Goal: Find specific page/section: Find specific page/section

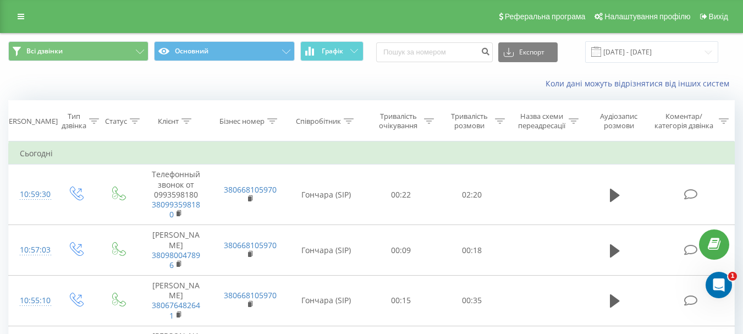
click at [340, 50] on span "Графік" at bounding box center [332, 51] width 21 height 8
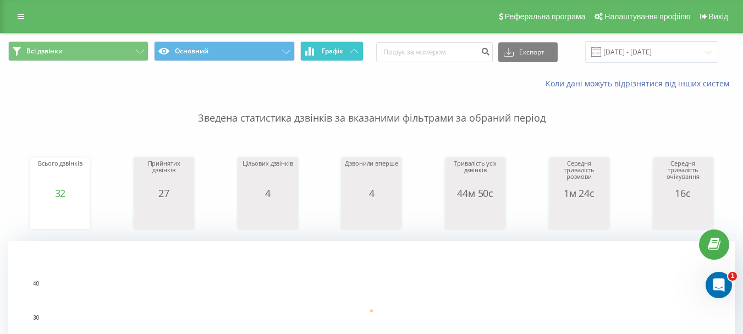
click at [348, 54] on button "Графік" at bounding box center [331, 51] width 63 height 20
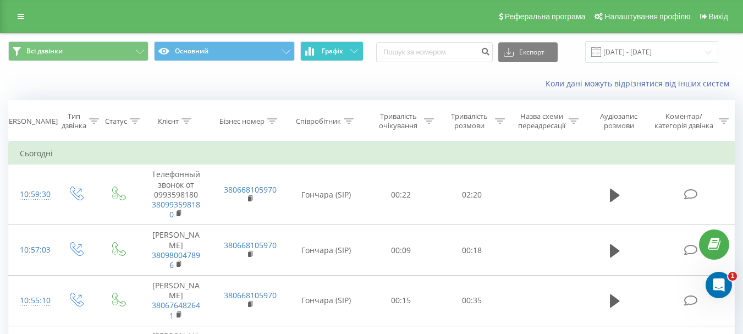
click at [348, 54] on button "Графік" at bounding box center [331, 51] width 63 height 20
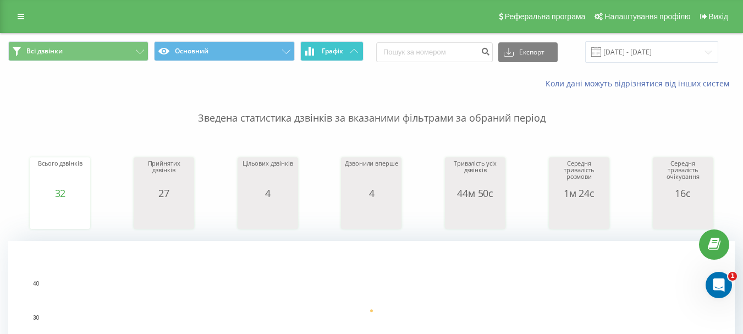
click at [337, 52] on span "Графік" at bounding box center [332, 51] width 21 height 8
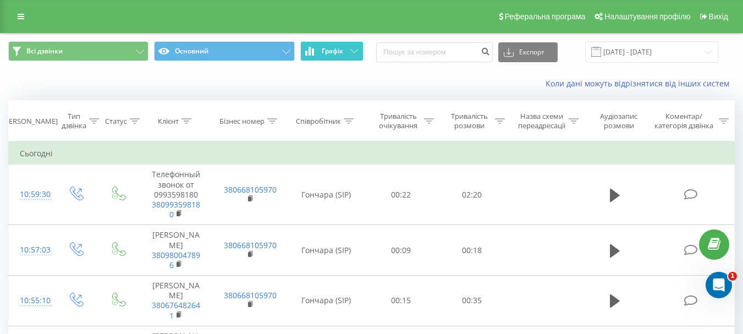
click at [337, 52] on span "Графік" at bounding box center [332, 51] width 21 height 8
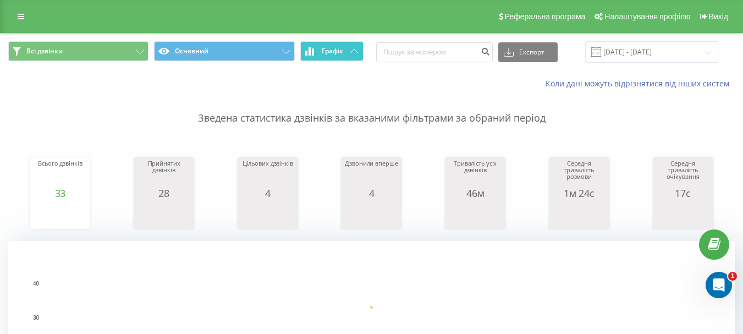
click at [351, 49] on icon at bounding box center [354, 51] width 8 height 4
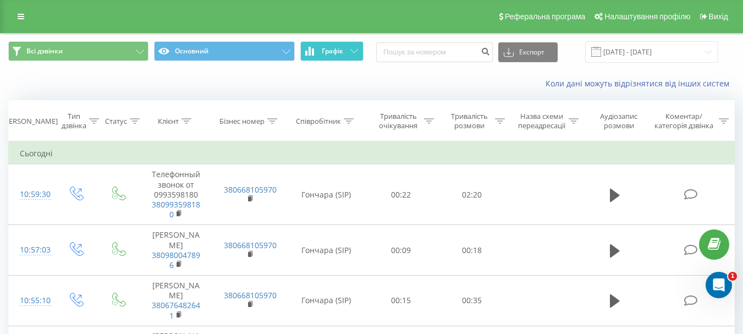
click at [351, 49] on icon at bounding box center [354, 51] width 8 height 4
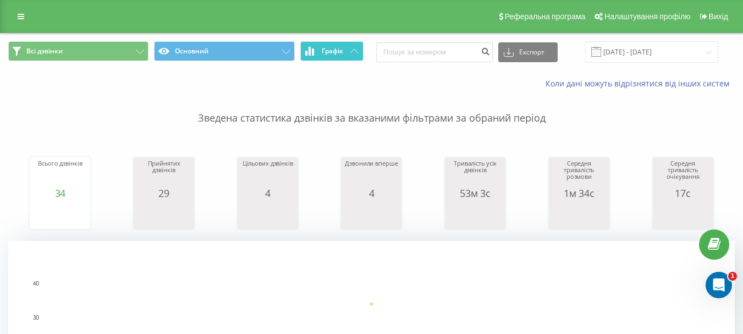
click at [339, 48] on span "Графік" at bounding box center [332, 51] width 21 height 8
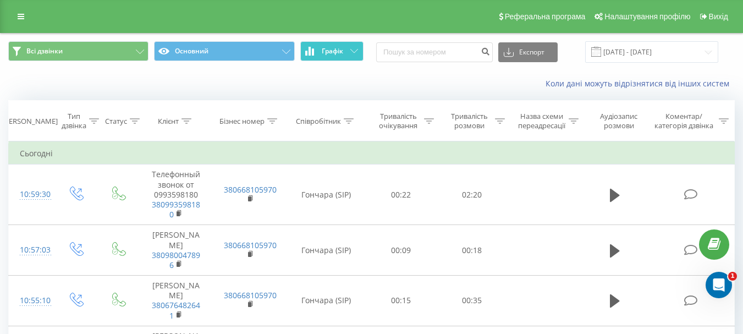
click at [339, 48] on span "Графік" at bounding box center [332, 51] width 21 height 8
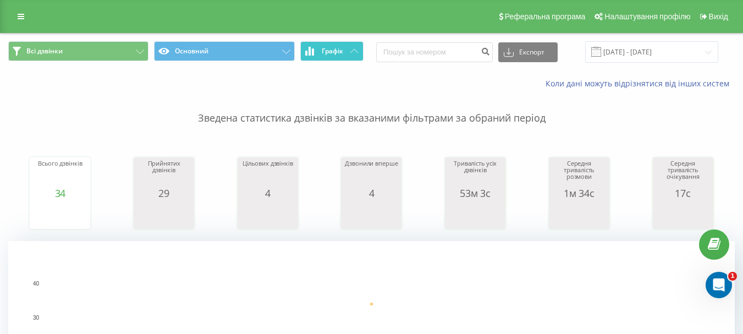
click at [323, 49] on span "Графік" at bounding box center [332, 51] width 21 height 8
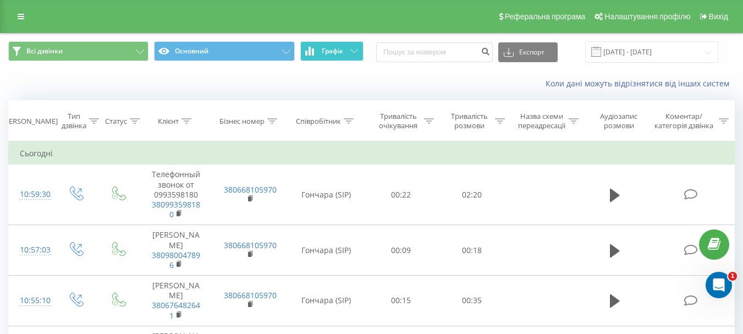
click at [324, 49] on span "Графік" at bounding box center [332, 51] width 21 height 8
